Goal: Transaction & Acquisition: Purchase product/service

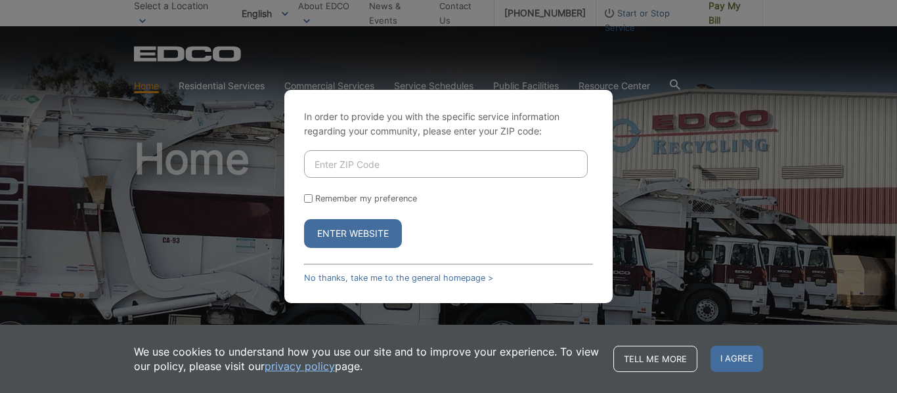
click at [356, 162] on input "Enter ZIP Code" at bounding box center [446, 164] width 284 height 28
type input "92021"
click at [307, 196] on input "Remember my preference" at bounding box center [308, 198] width 9 height 9
checkbox input "true"
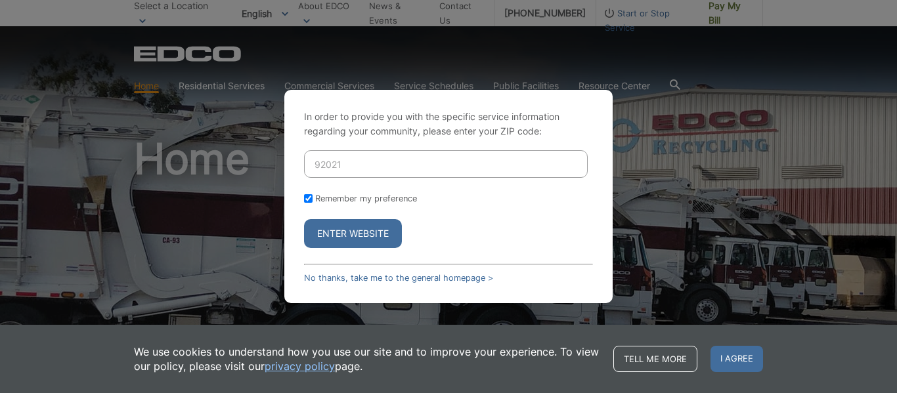
click at [344, 230] on button "Enter Website" at bounding box center [353, 233] width 98 height 29
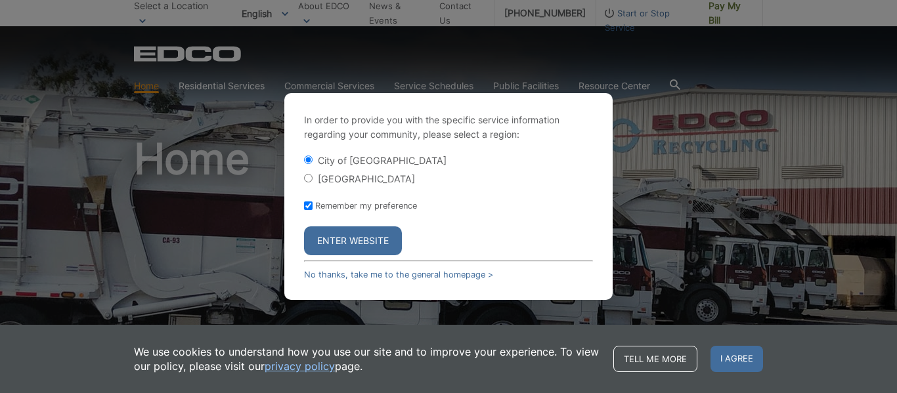
click at [309, 158] on input "City of [GEOGRAPHIC_DATA]" at bounding box center [308, 160] width 9 height 9
click at [351, 240] on button "Enter Website" at bounding box center [353, 241] width 98 height 29
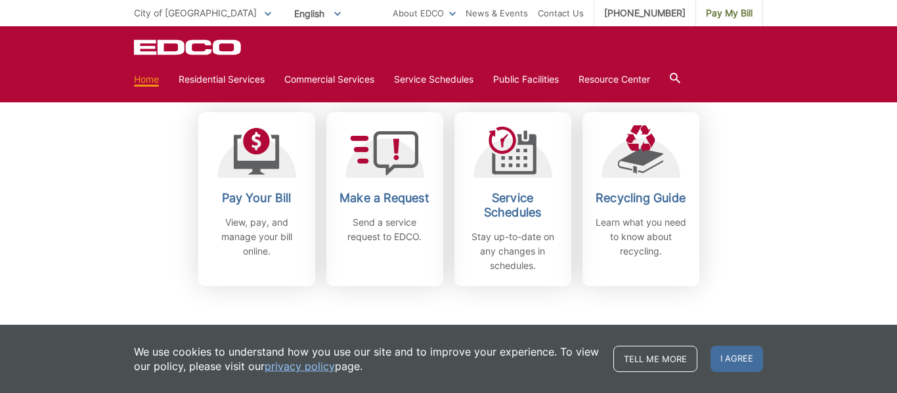
scroll to position [378, 0]
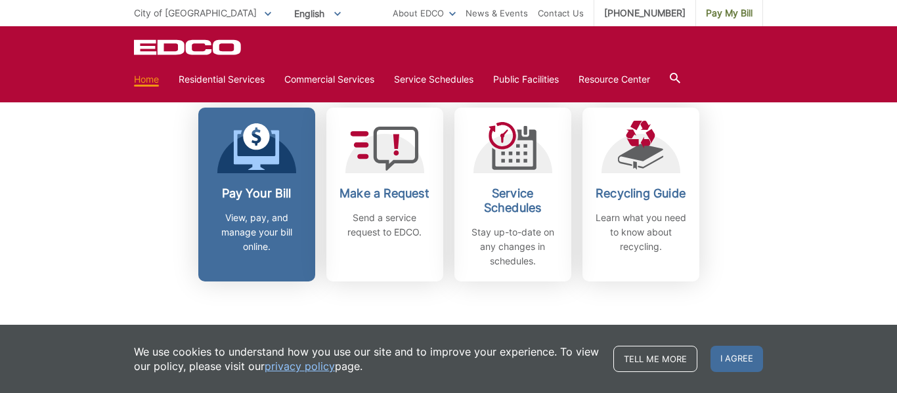
click at [253, 169] on icon at bounding box center [256, 150] width 46 height 40
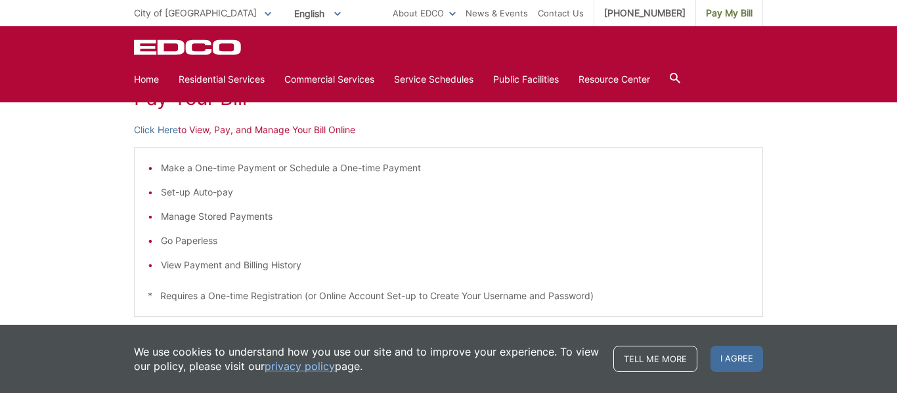
scroll to position [208, 0]
click at [167, 133] on link "Click Here" at bounding box center [156, 131] width 44 height 14
